Goal: Navigation & Orientation: Find specific page/section

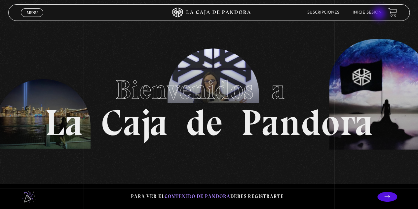
click at [380, 14] on link "Inicie sesión" at bounding box center [367, 13] width 29 height 4
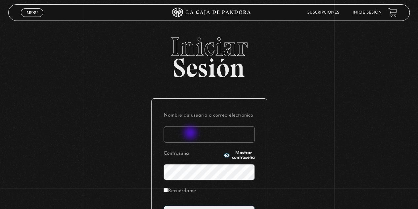
click at [191, 133] on input "Nombre de usuario o correo electrónico" at bounding box center [209, 134] width 91 height 17
type input "paukitty09@gmail.com"
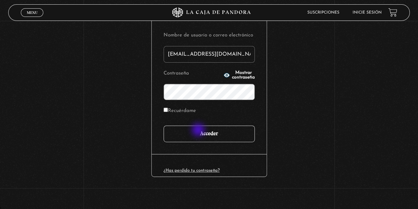
click at [199, 130] on input "Acceder" at bounding box center [209, 133] width 91 height 17
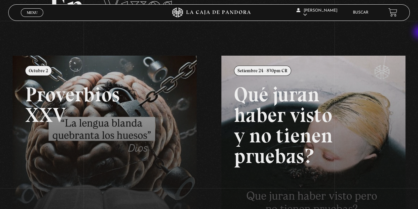
scroll to position [52, 0]
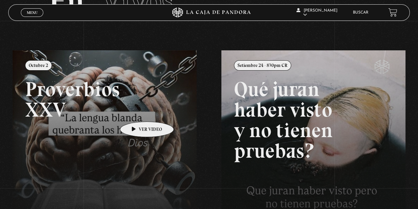
click at [137, 111] on link at bounding box center [222, 154] width 418 height 209
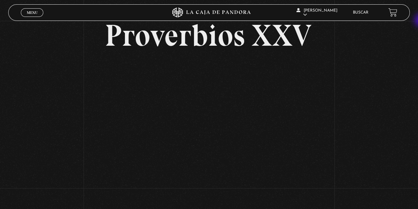
scroll to position [39, 0]
